Goal: Information Seeking & Learning: Learn about a topic

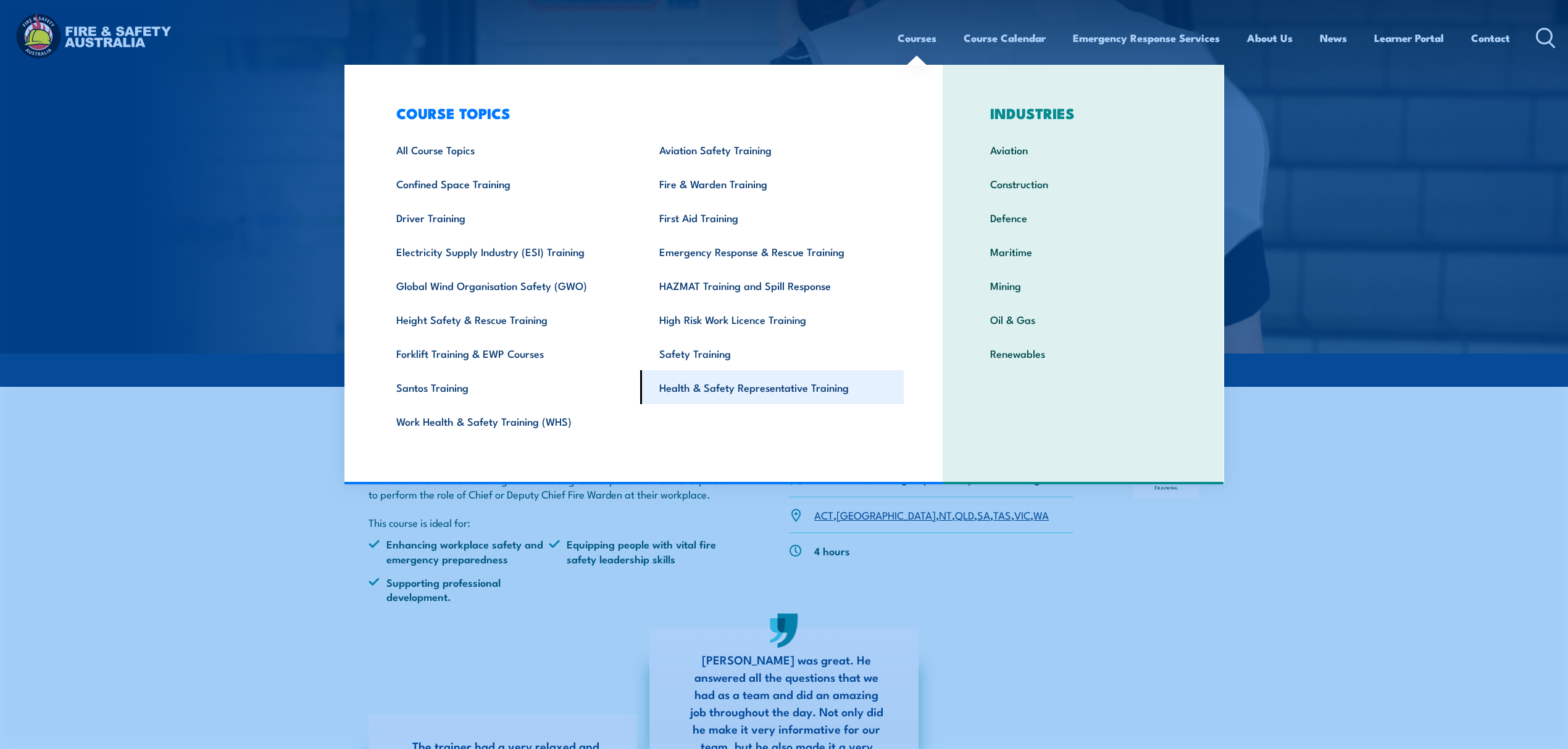
click at [799, 388] on link "Health & Safety Representative Training" at bounding box center [772, 387] width 264 height 34
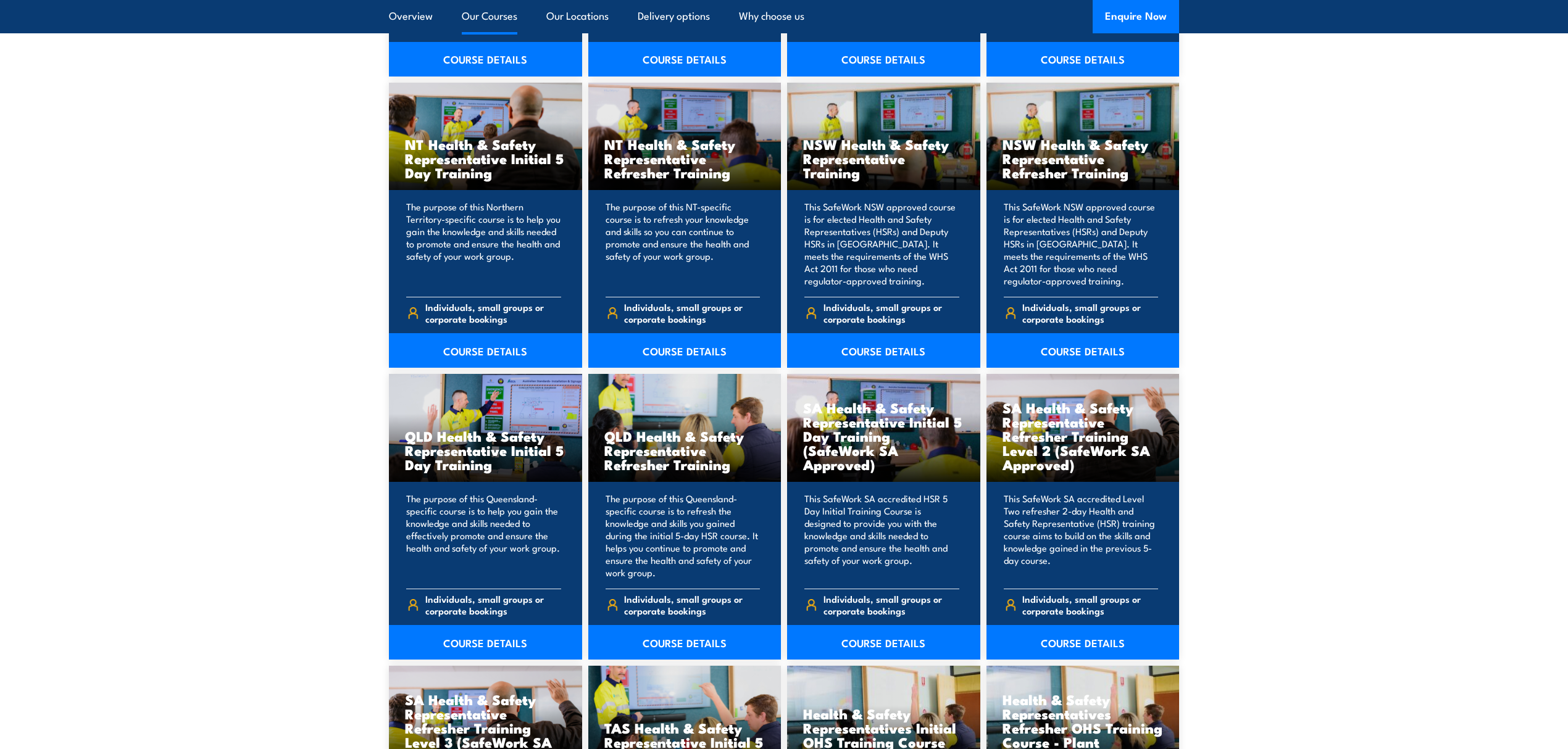
scroll to position [1316, 0]
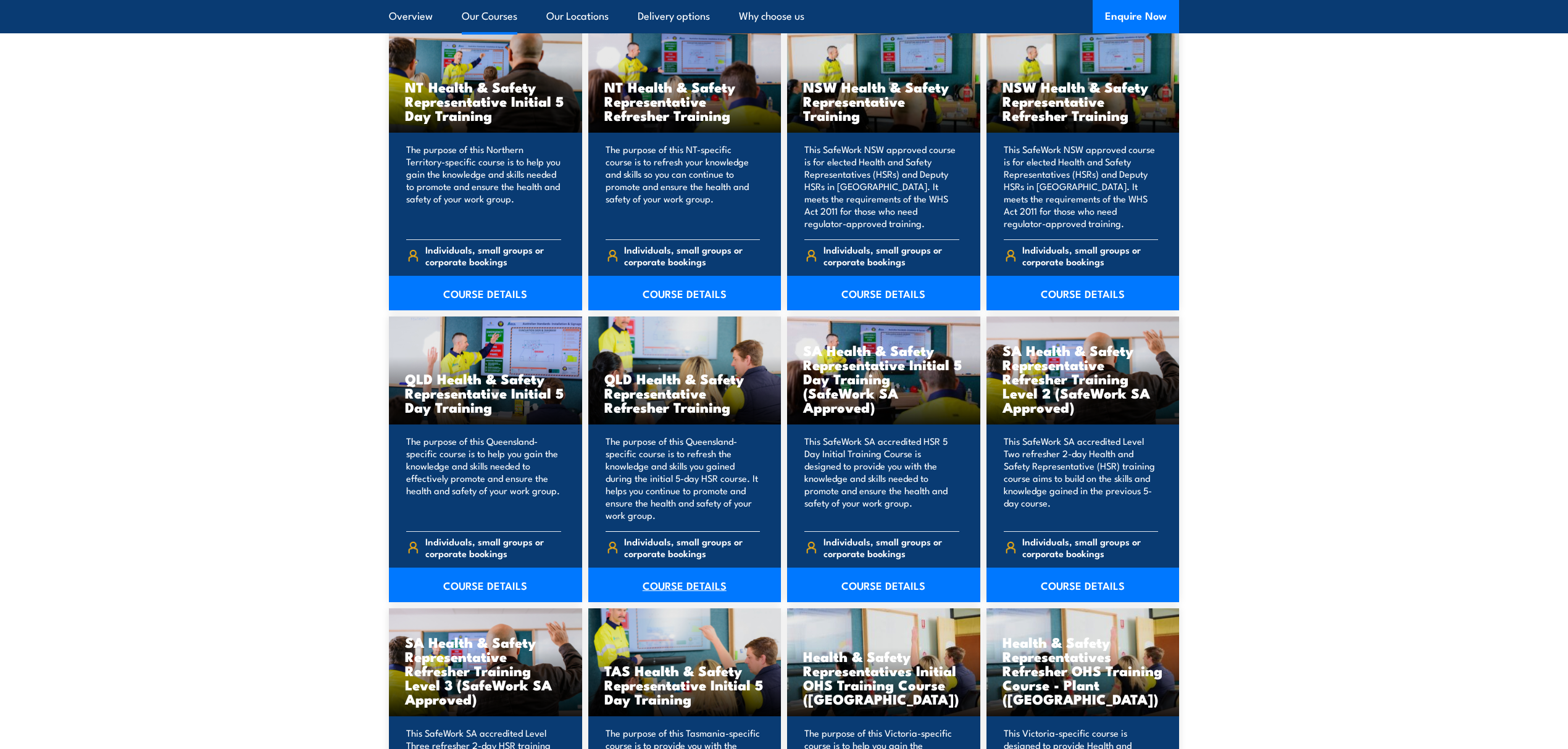
click at [695, 580] on link "COURSE DETAILS" at bounding box center [685, 585] width 193 height 34
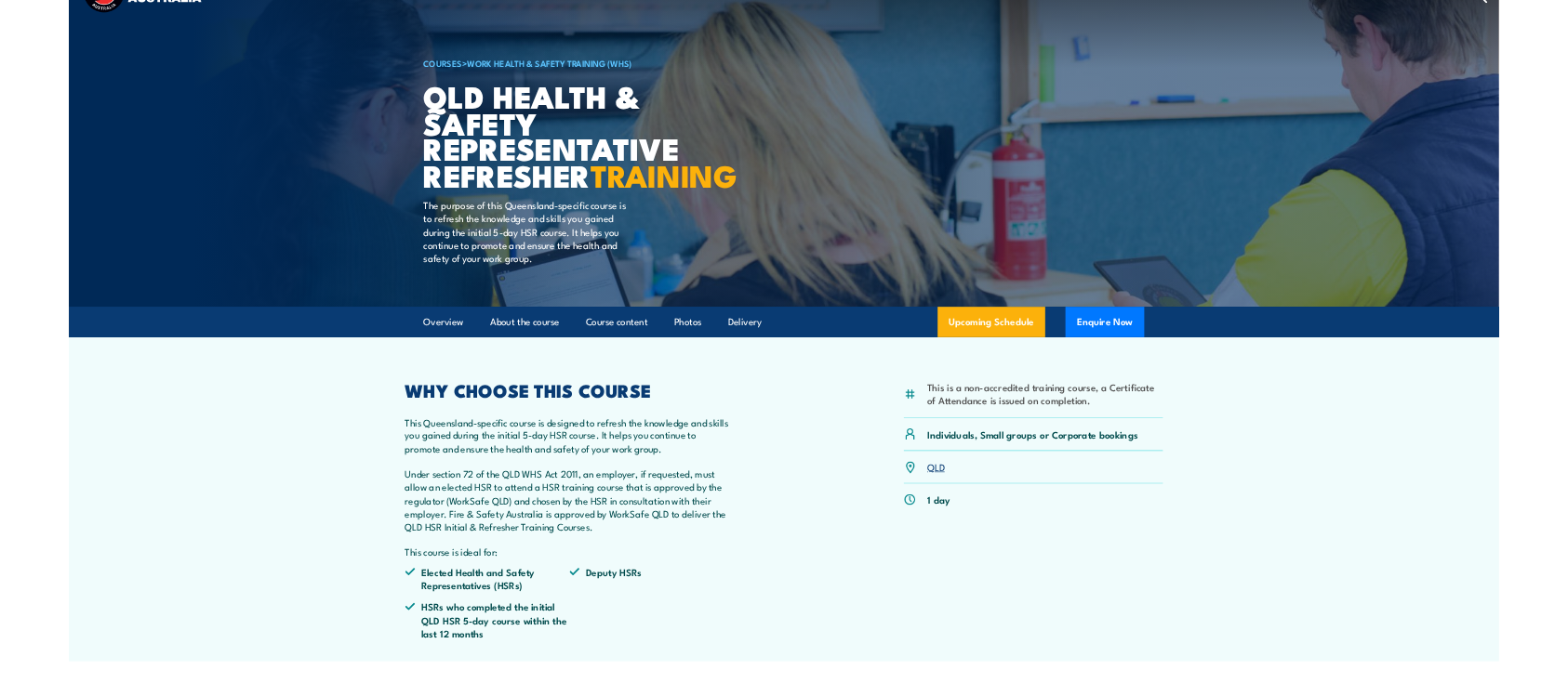
scroll to position [124, 0]
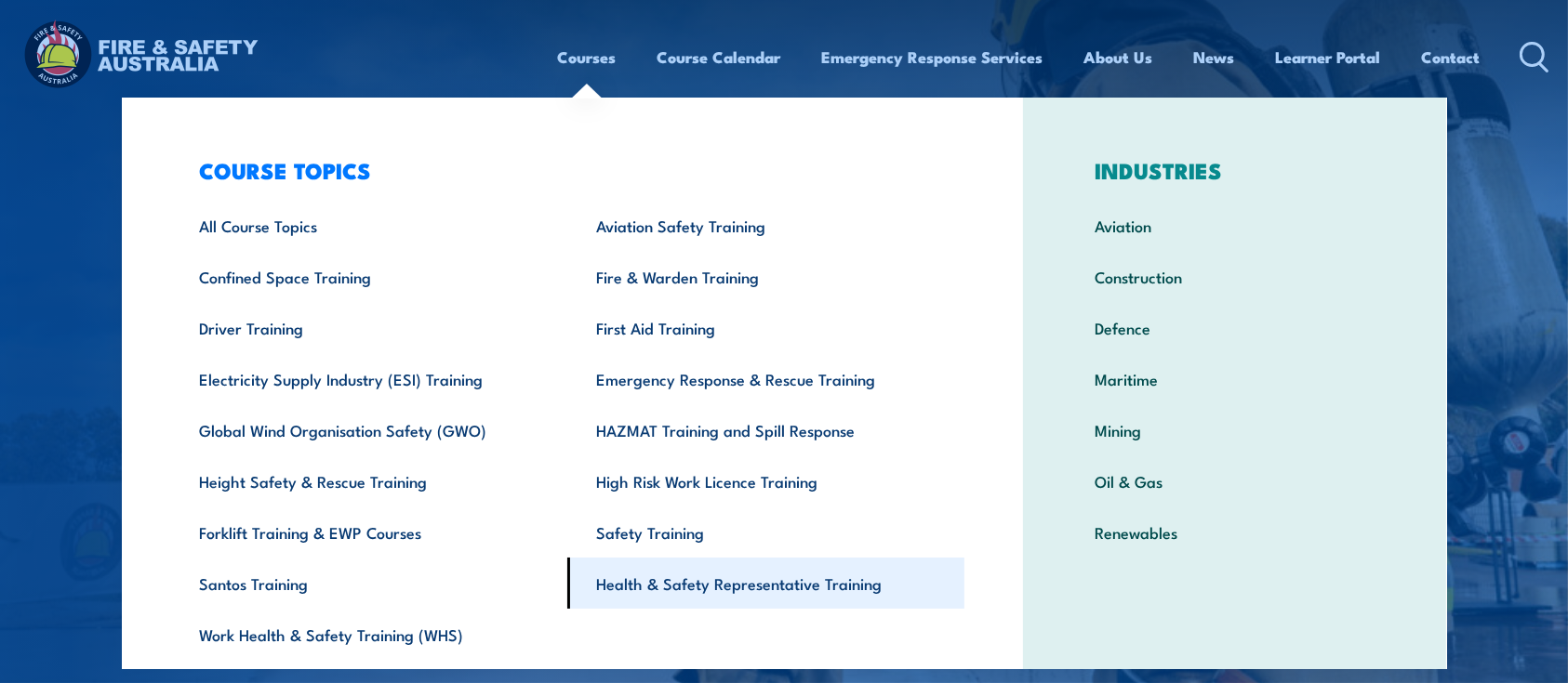
click at [764, 584] on link "Health & Safety Representative Training" at bounding box center [766, 583] width 397 height 51
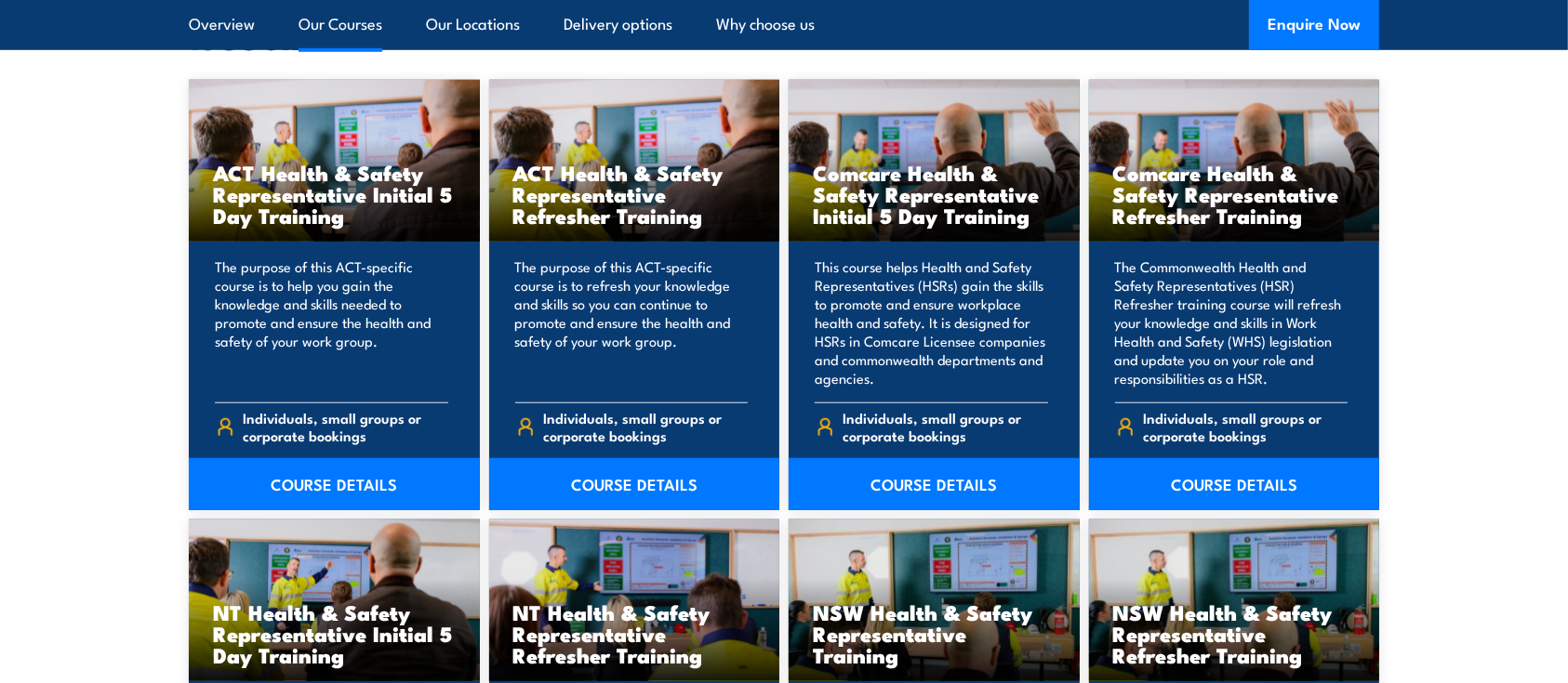
scroll to position [1488, 0]
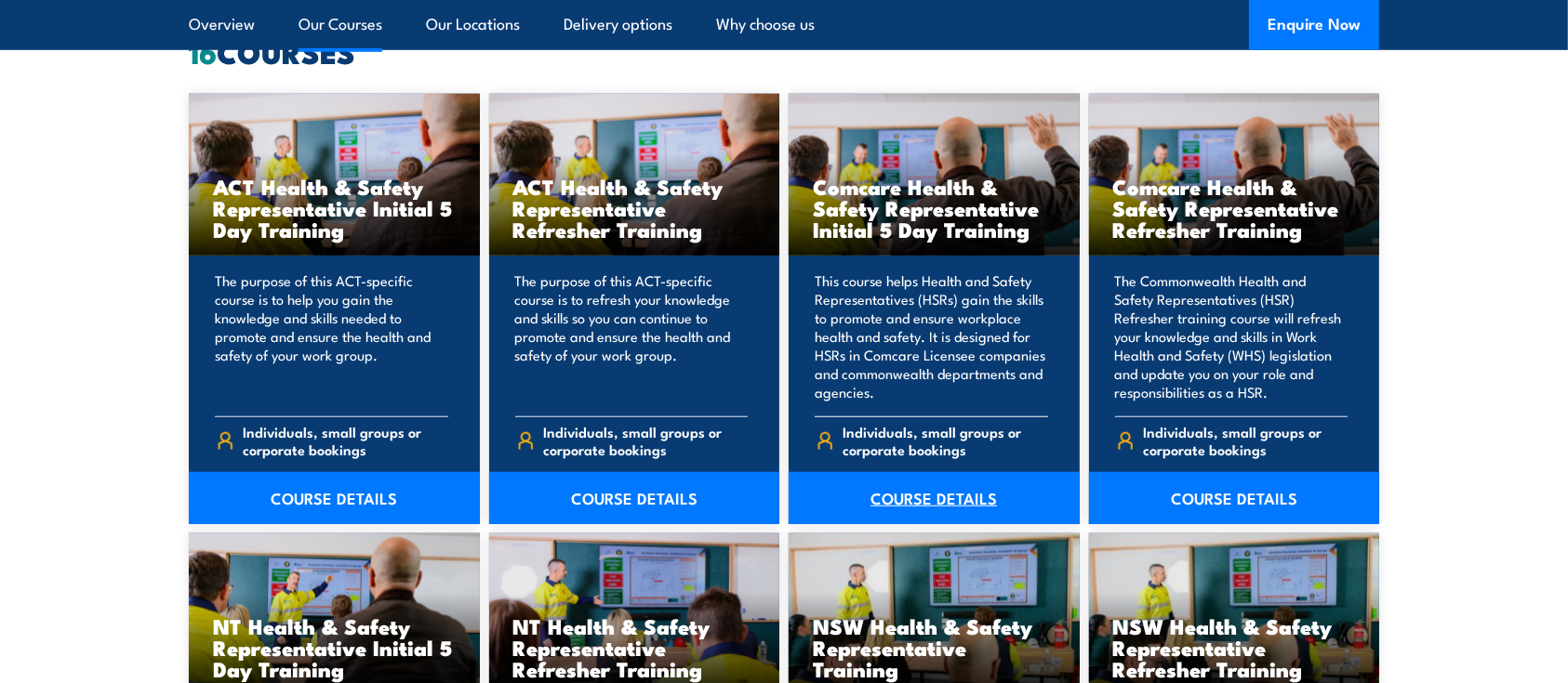
click at [964, 502] on link "COURSE DETAILS" at bounding box center [935, 498] width 291 height 52
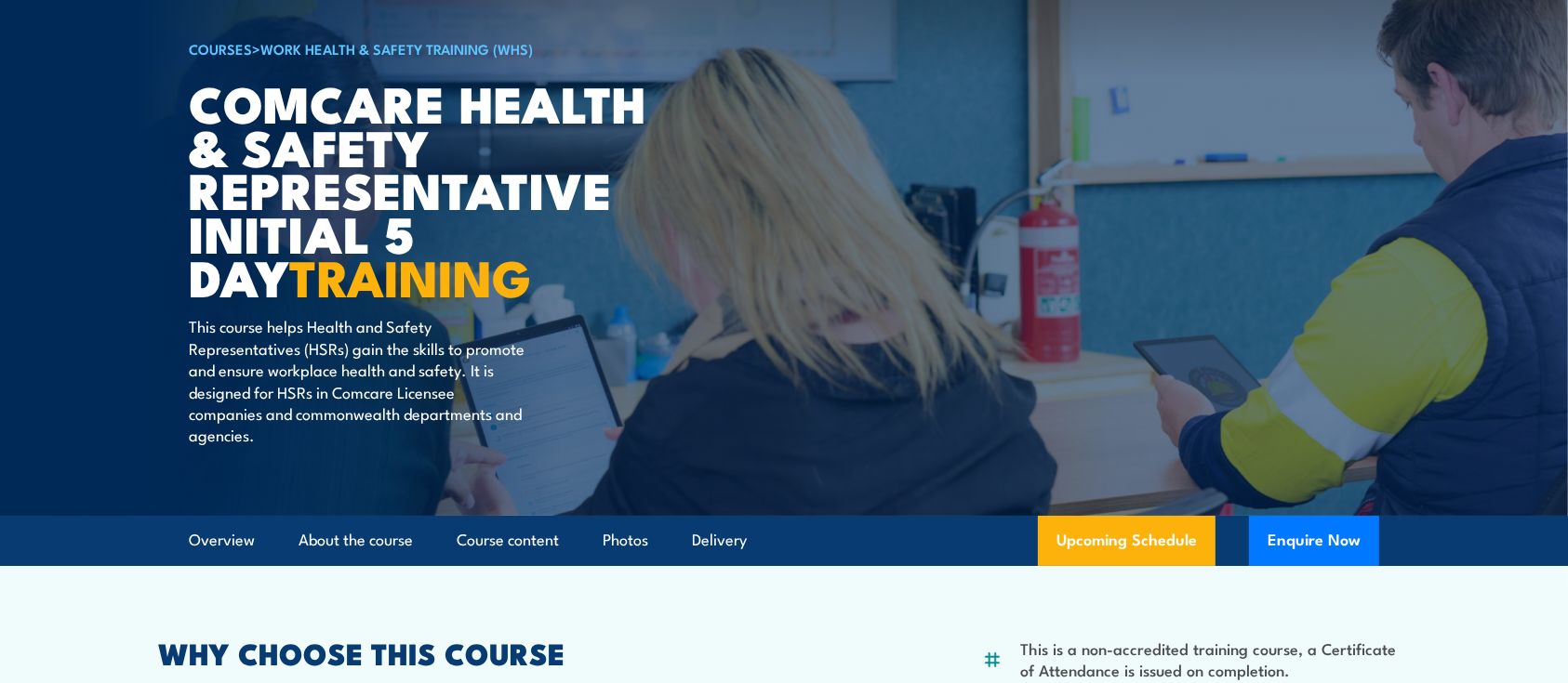
scroll to position [220, 0]
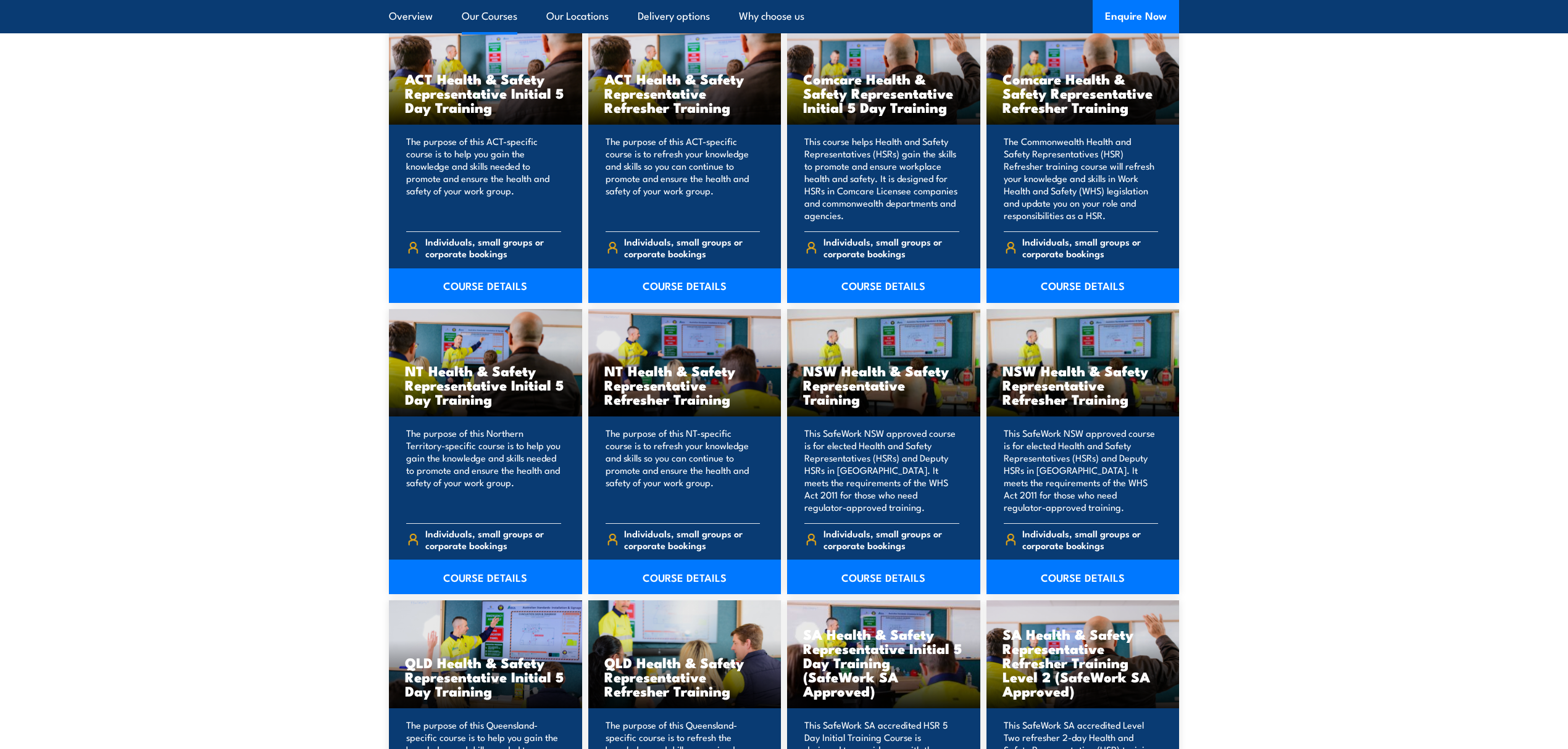
scroll to position [988, 0]
